Goal: Navigation & Orientation: Find specific page/section

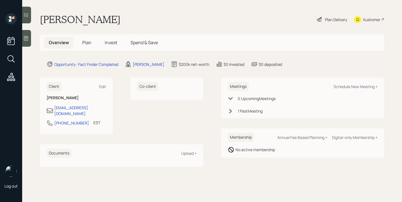
click at [26, 42] on div at bounding box center [26, 38] width 9 height 17
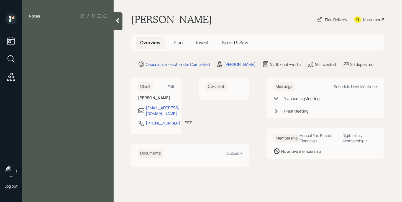
click at [116, 27] on div at bounding box center [118, 21] width 9 height 18
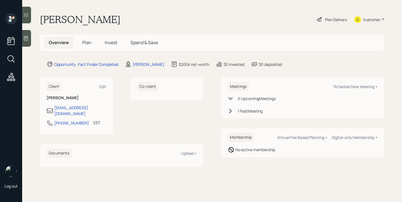
click at [26, 39] on icon at bounding box center [26, 38] width 4 height 5
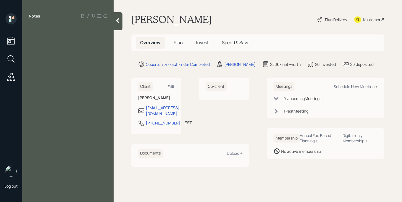
click at [118, 19] on icon at bounding box center [117, 20] width 3 height 5
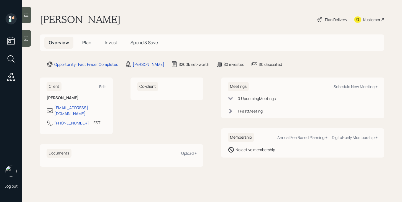
click at [28, 15] on icon at bounding box center [26, 15] width 5 height 4
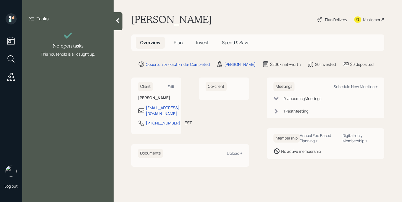
click at [116, 23] on icon at bounding box center [118, 21] width 6 height 6
